Goal: Information Seeking & Learning: Learn about a topic

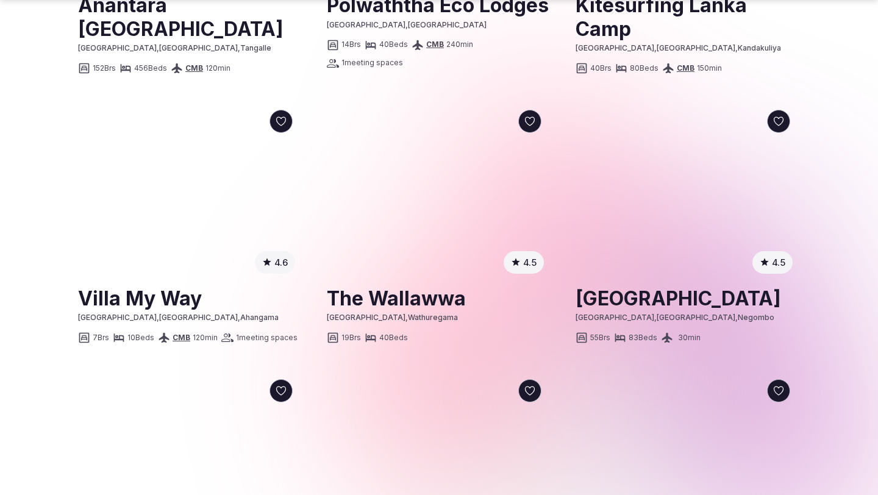
scroll to position [1328, 0]
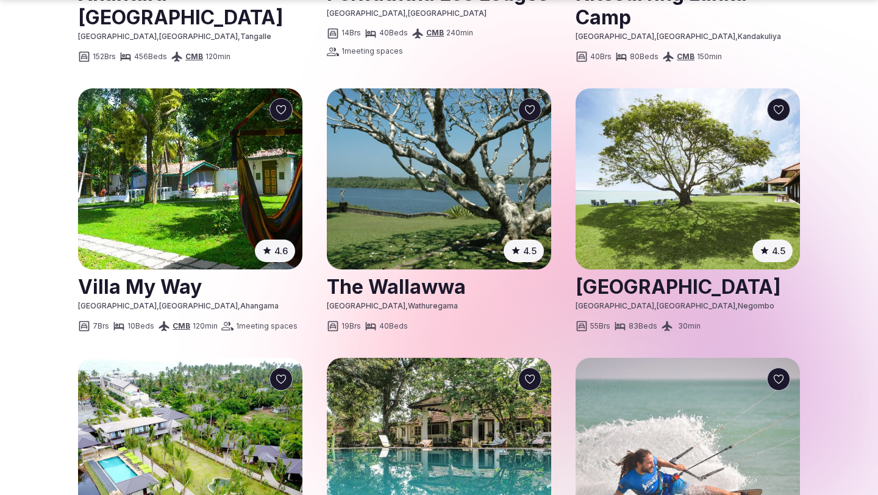
click at [682, 295] on link at bounding box center [688, 286] width 224 height 30
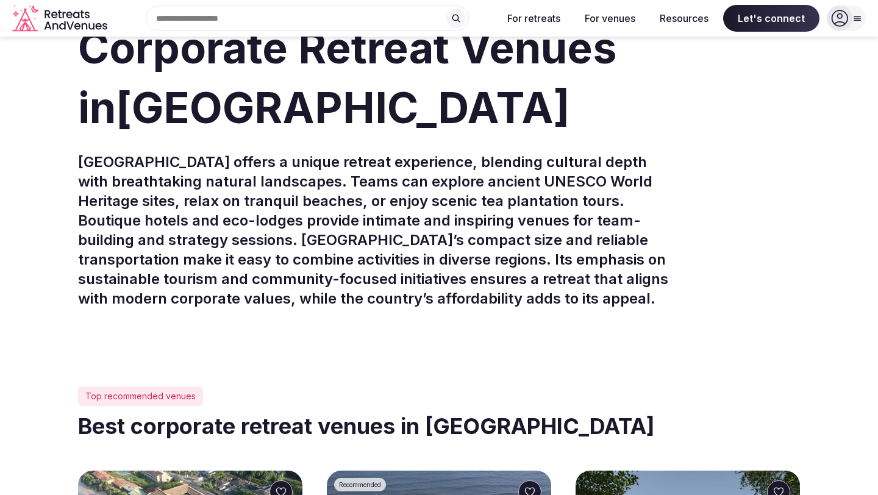
scroll to position [290, 0]
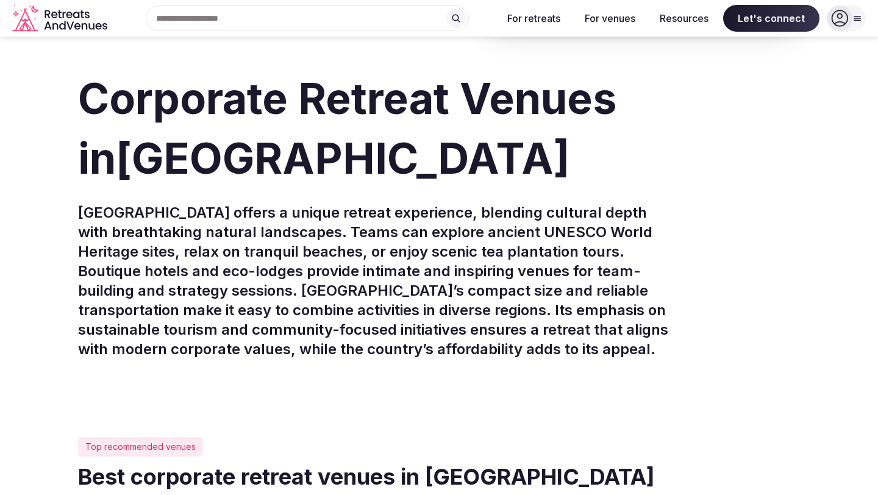
click at [303, 15] on div "Search Popular Destinations [GEOGRAPHIC_DATA], [GEOGRAPHIC_DATA] [GEOGRAPHIC_DA…" at bounding box center [302, 18] width 381 height 26
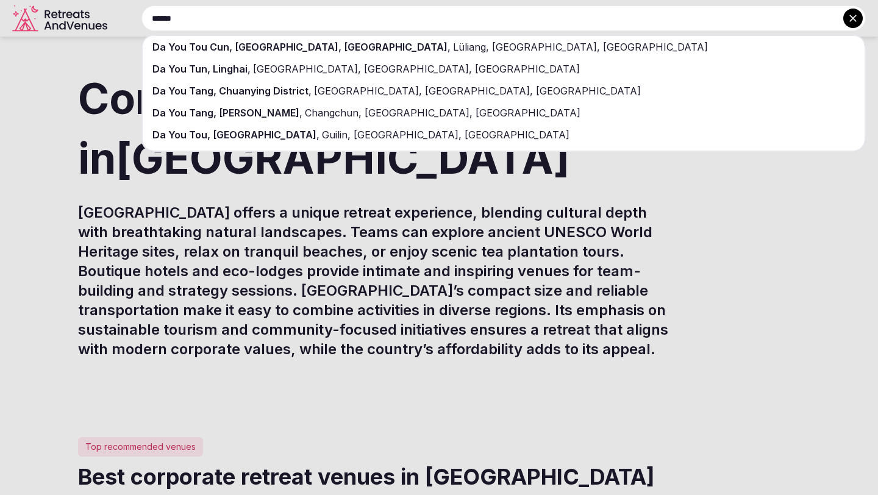
type input "******"
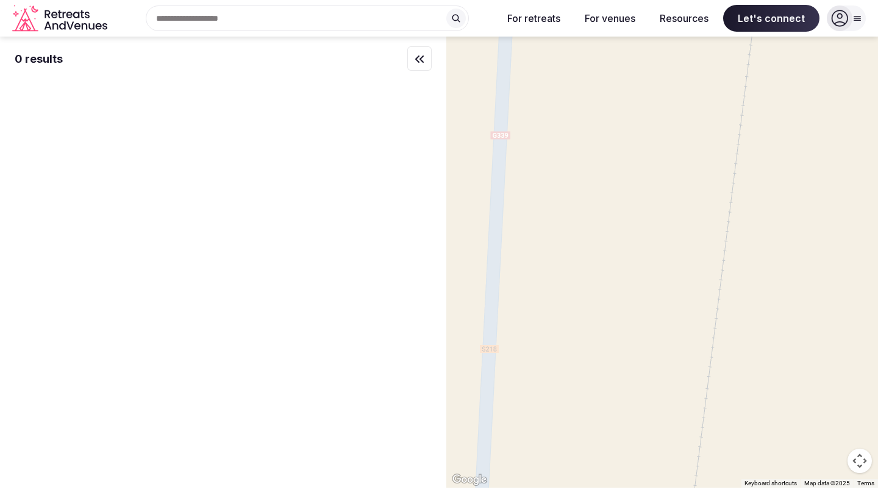
click at [399, 19] on input "text" at bounding box center [307, 18] width 323 height 26
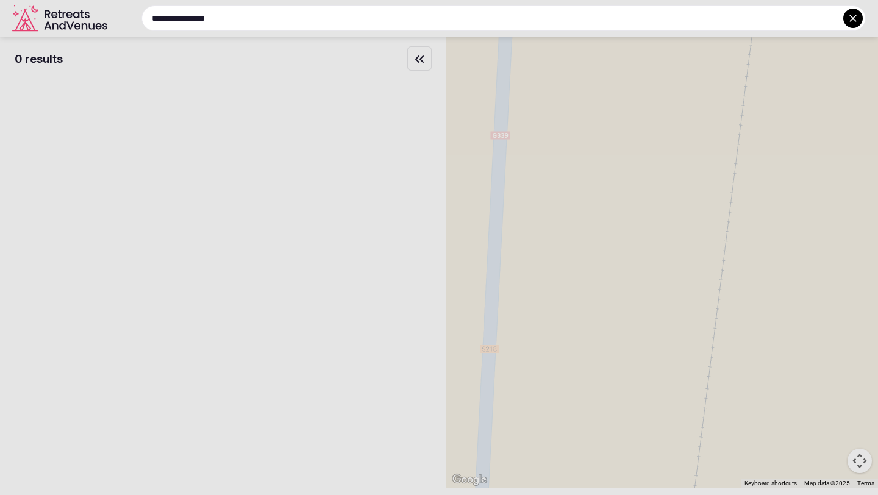
click at [689, 6] on input "**********" at bounding box center [503, 18] width 725 height 26
click at [204, 18] on input "**********" at bounding box center [503, 18] width 725 height 26
type input "*********"
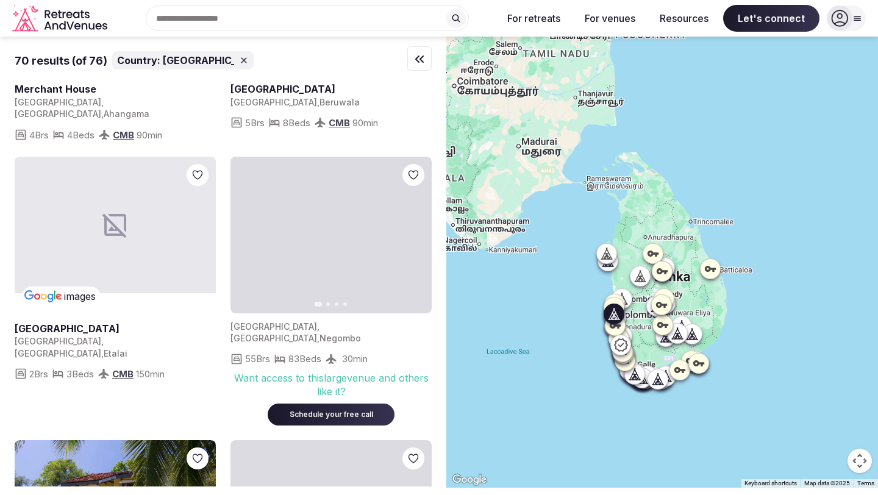
scroll to position [743, 0]
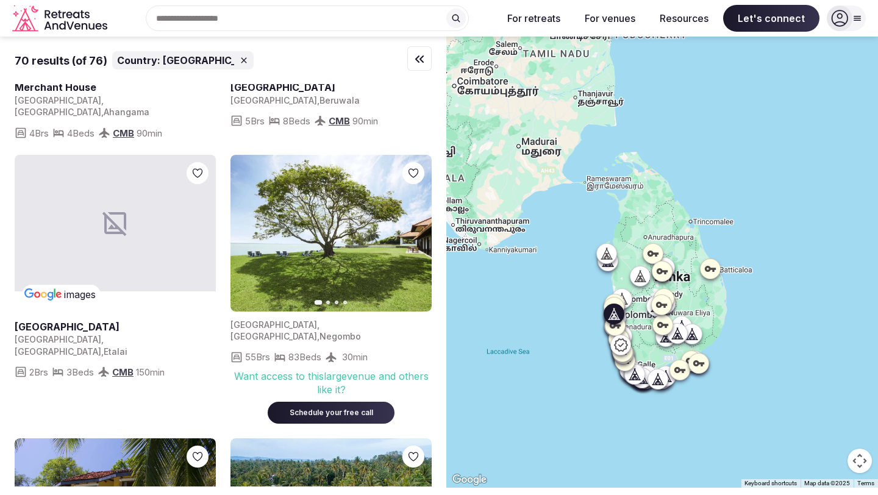
click at [419, 228] on icon "button" at bounding box center [415, 233] width 10 height 10
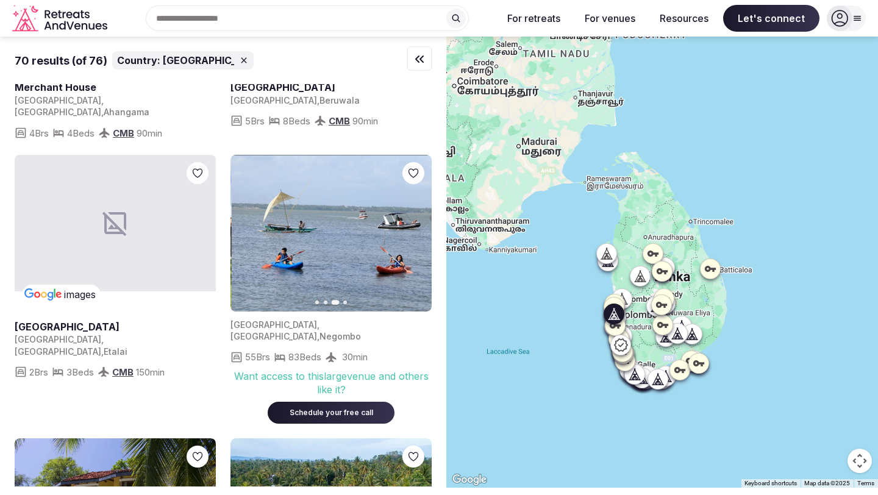
click at [419, 228] on icon "button" at bounding box center [415, 233] width 10 height 10
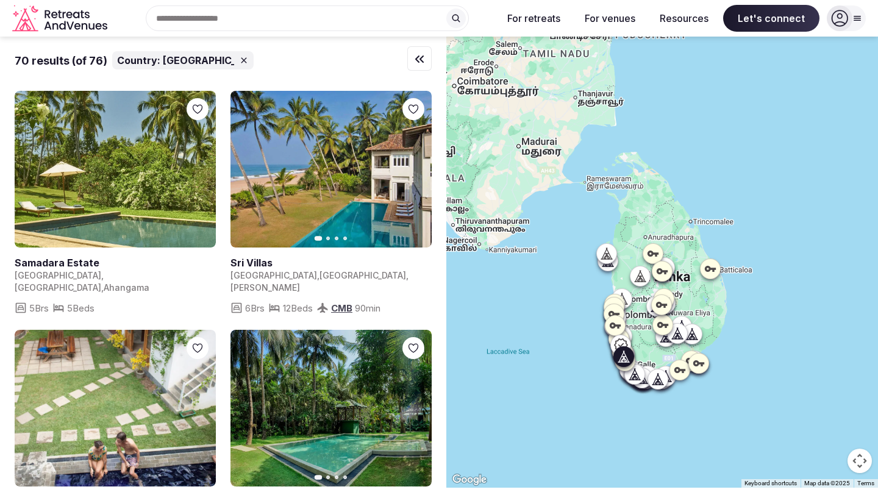
scroll to position [1377, 0]
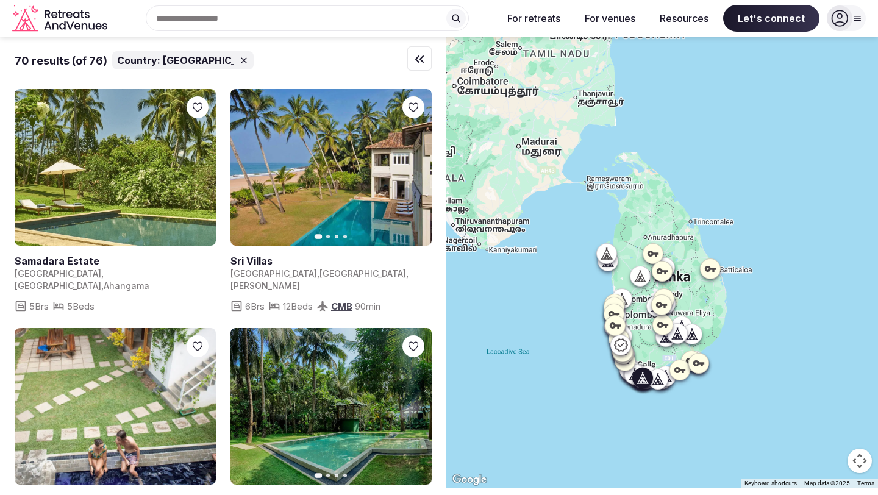
click at [412, 401] on icon "button" at bounding box center [415, 406] width 10 height 10
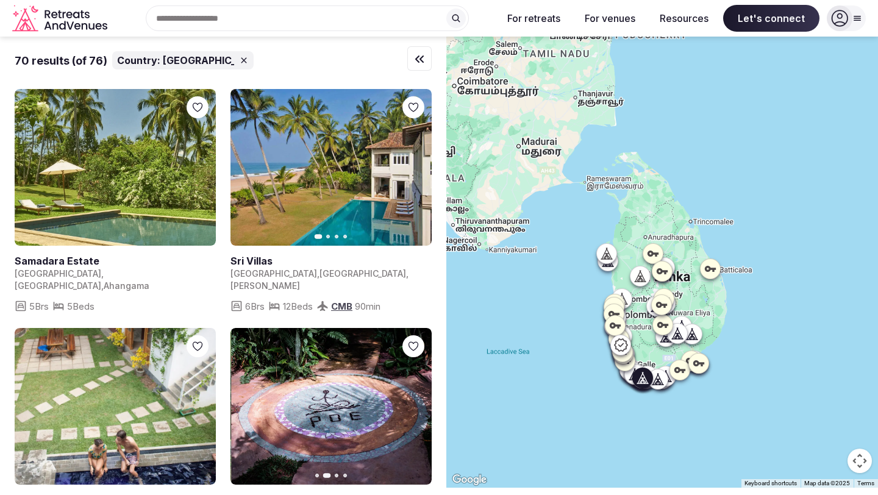
click at [412, 401] on icon "button" at bounding box center [415, 406] width 10 height 10
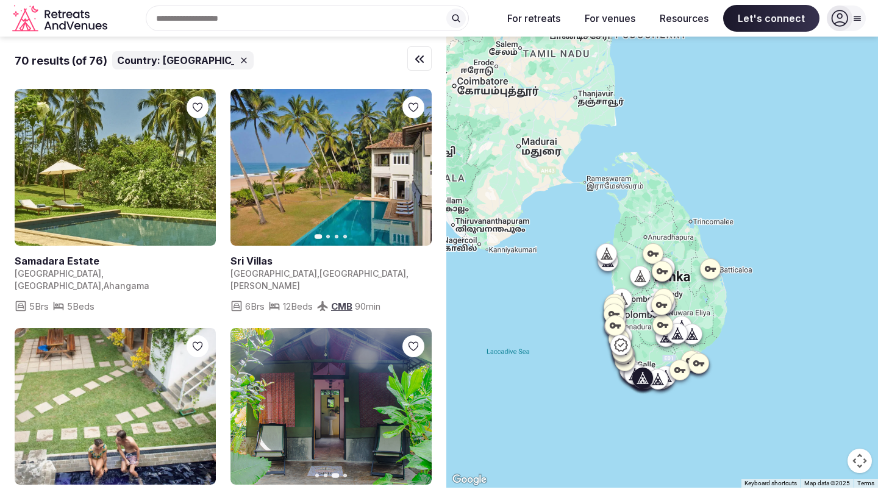
click at [412, 401] on icon "button" at bounding box center [415, 406] width 10 height 10
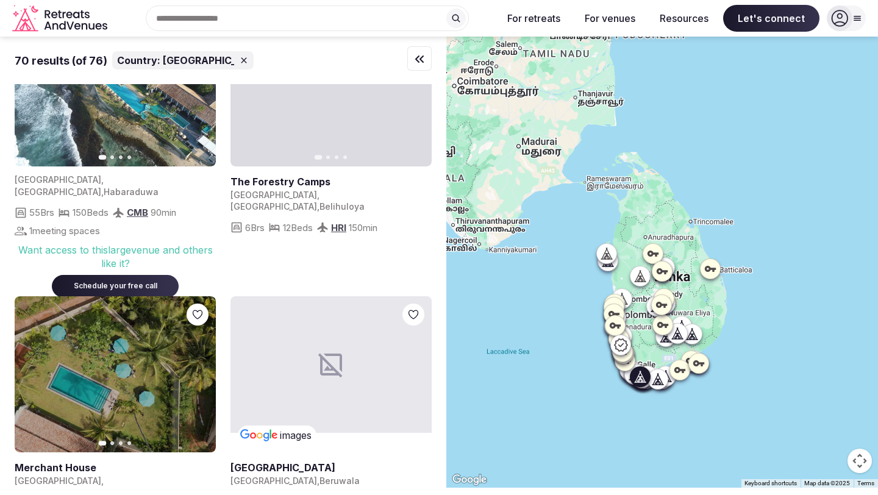
scroll to position [360, 0]
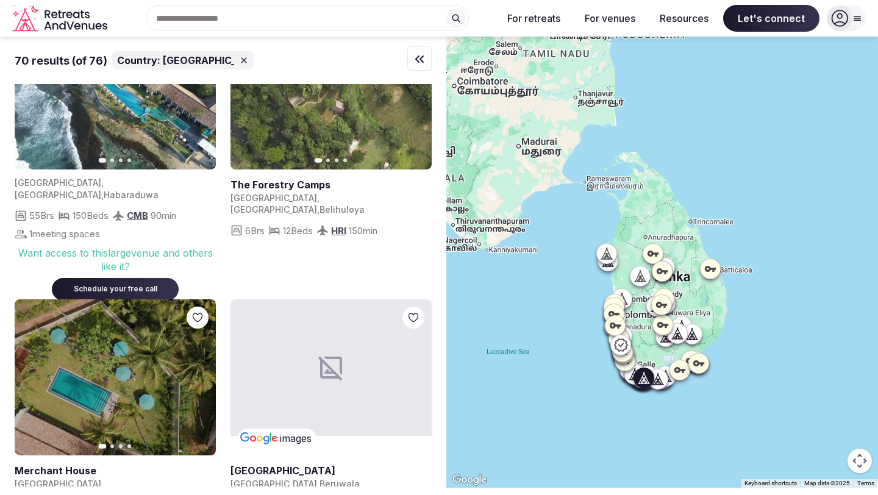
click at [201, 381] on icon "button" at bounding box center [199, 378] width 10 height 10
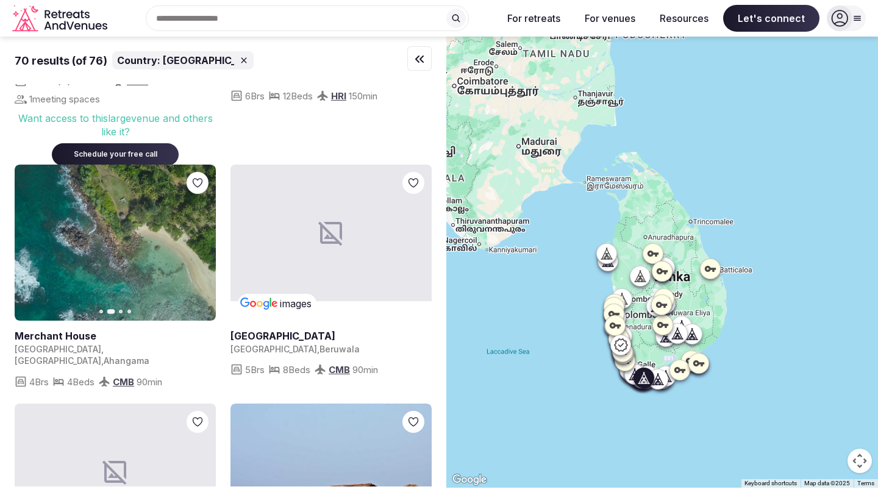
scroll to position [495, 0]
click at [193, 242] on button "Next slide" at bounding box center [199, 242] width 20 height 20
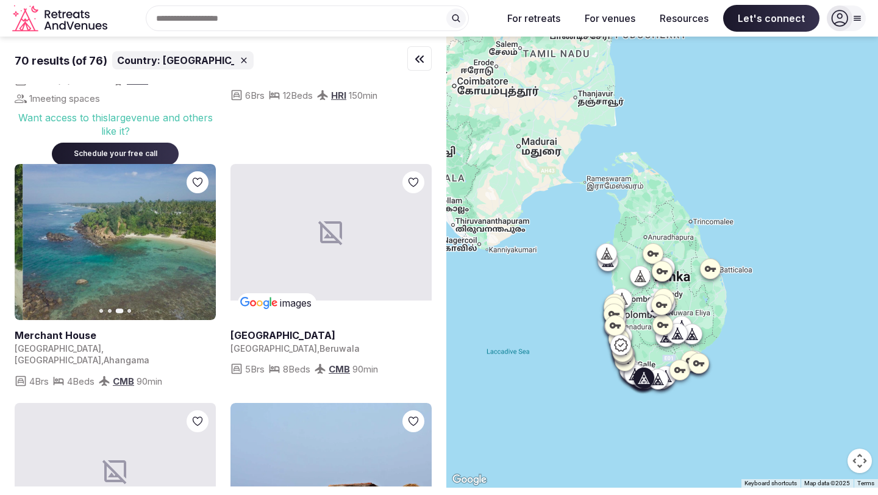
click at [193, 242] on button "Next slide" at bounding box center [199, 242] width 20 height 20
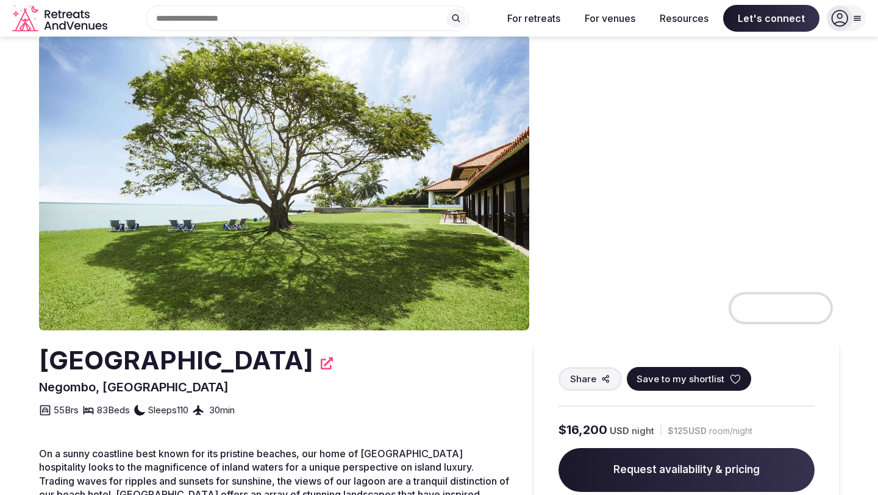
scroll to position [26, 0]
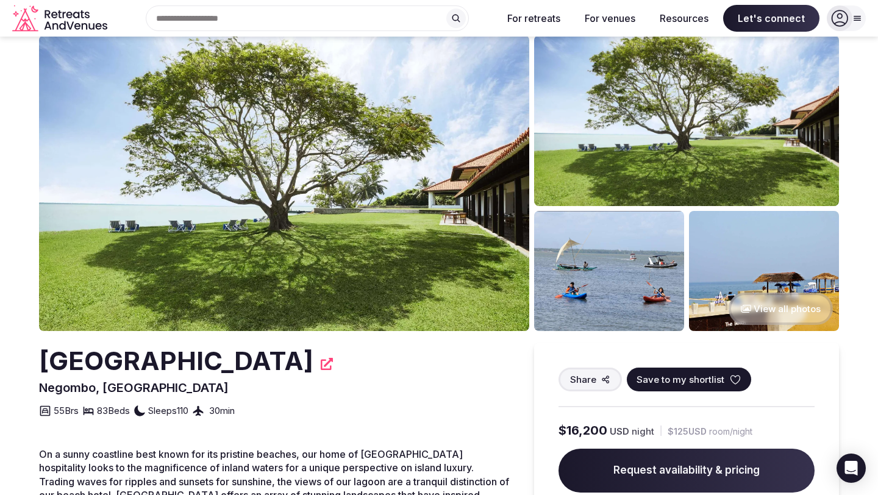
click at [730, 181] on img at bounding box center [686, 120] width 305 height 171
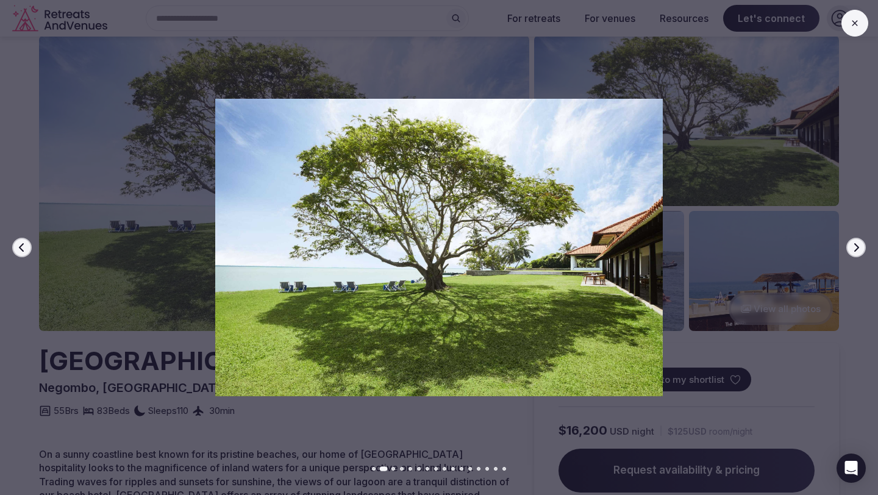
click at [847, 254] on div at bounding box center [434, 247] width 888 height 297
click at [859, 23] on icon at bounding box center [855, 23] width 10 height 10
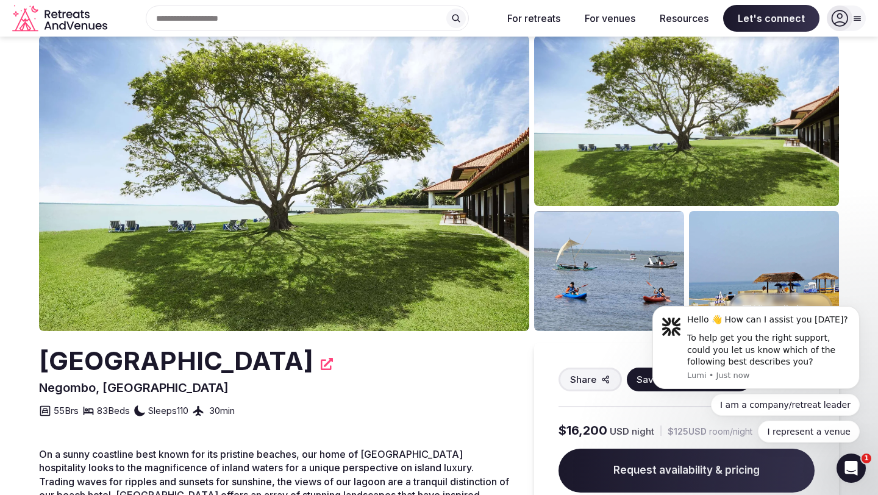
scroll to position [0, 0]
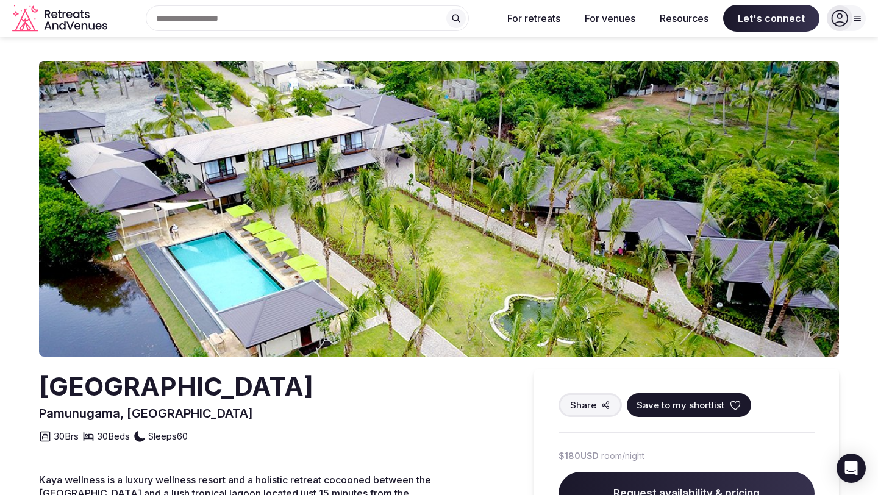
click at [736, 227] on img at bounding box center [439, 209] width 800 height 296
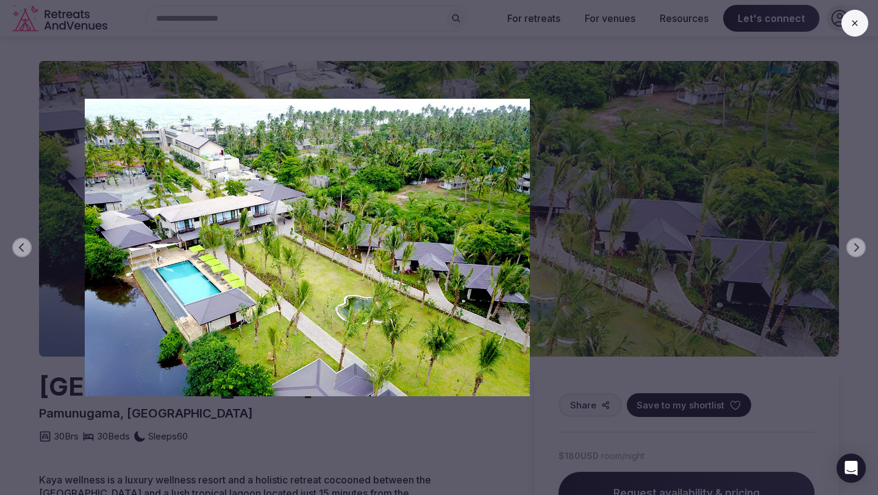
click at [686, 195] on div "Previous slide Next slide" at bounding box center [439, 247] width 878 height 495
